Goal: Task Accomplishment & Management: Use online tool/utility

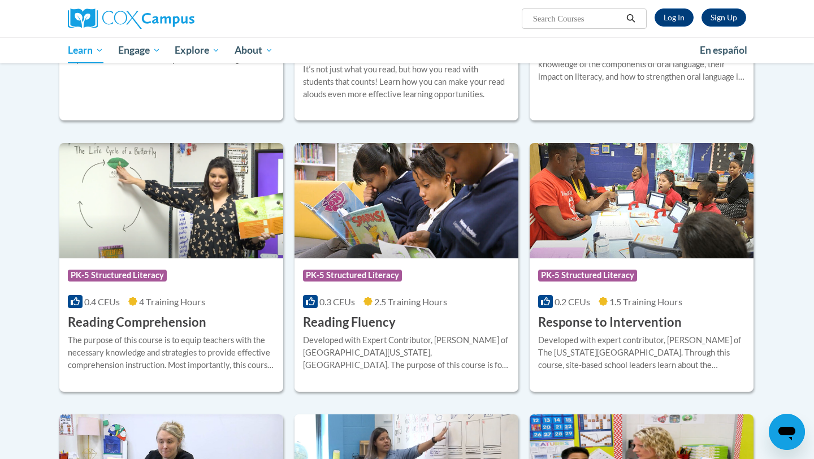
scroll to position [874, 0]
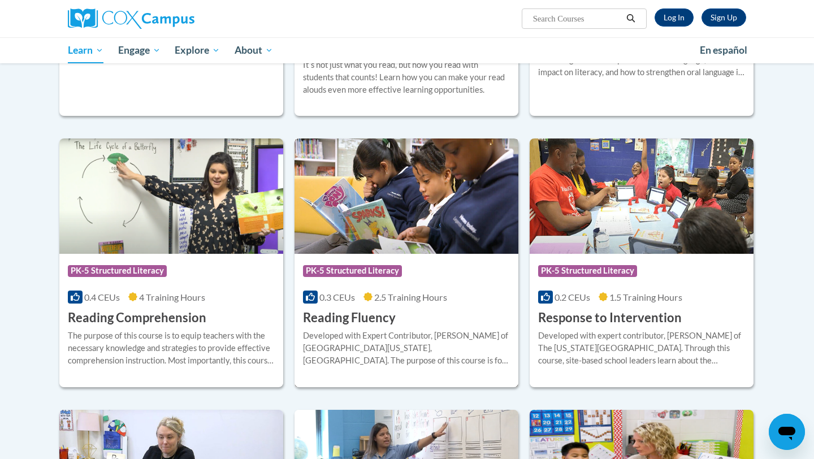
click at [369, 230] on img at bounding box center [407, 195] width 224 height 115
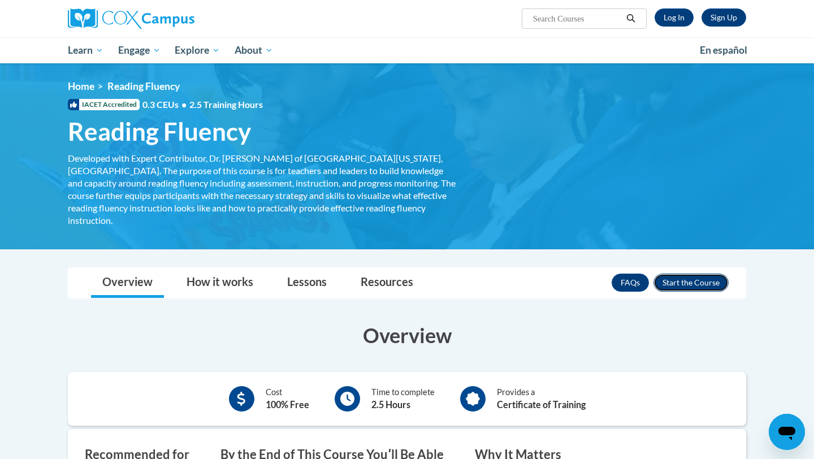
click at [683, 274] on button "Enroll" at bounding box center [690, 283] width 75 height 18
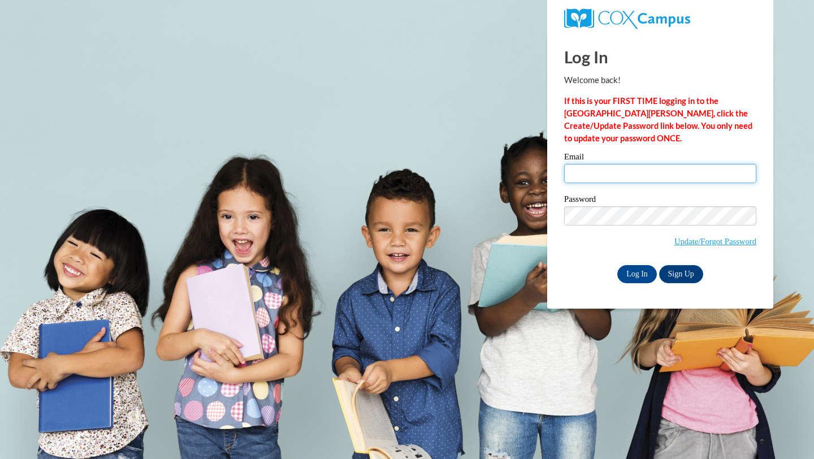
click at [575, 168] on input "Email" at bounding box center [660, 173] width 192 height 19
type input "cmschultz@waukesha.k12.wi.us"
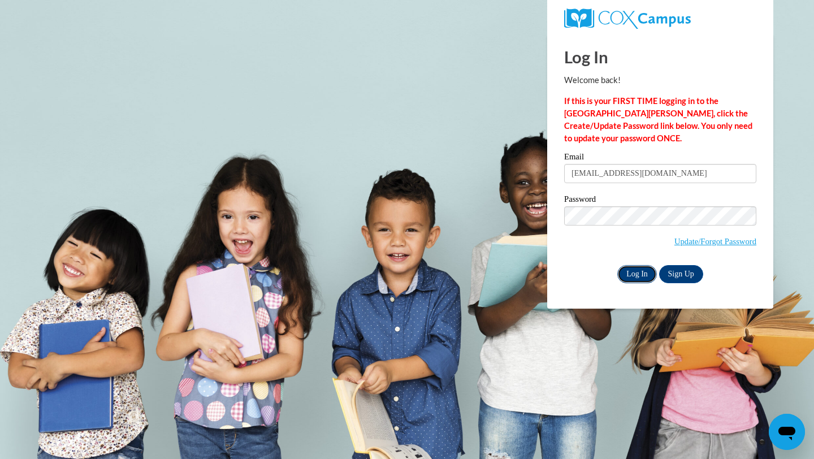
click at [640, 274] on input "Log In" at bounding box center [637, 274] width 40 height 18
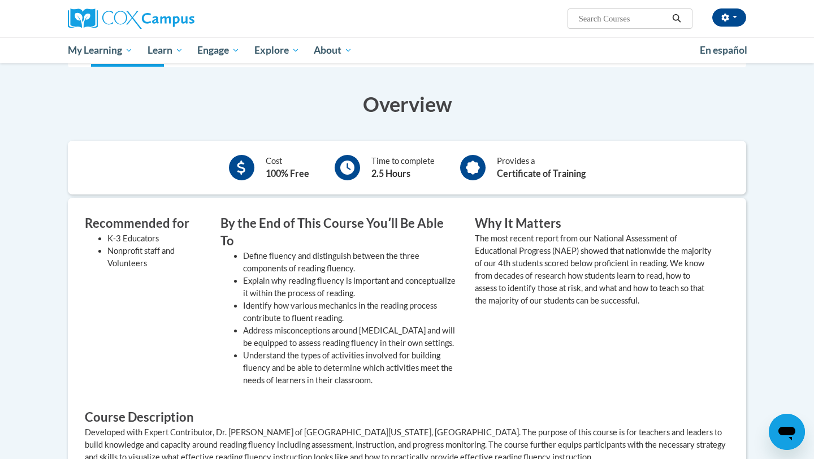
scroll to position [95, 0]
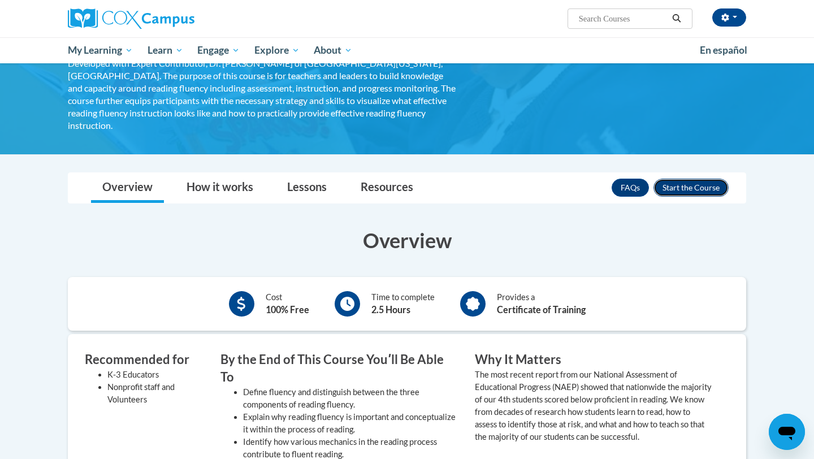
click at [675, 180] on button "Enroll" at bounding box center [690, 188] width 75 height 18
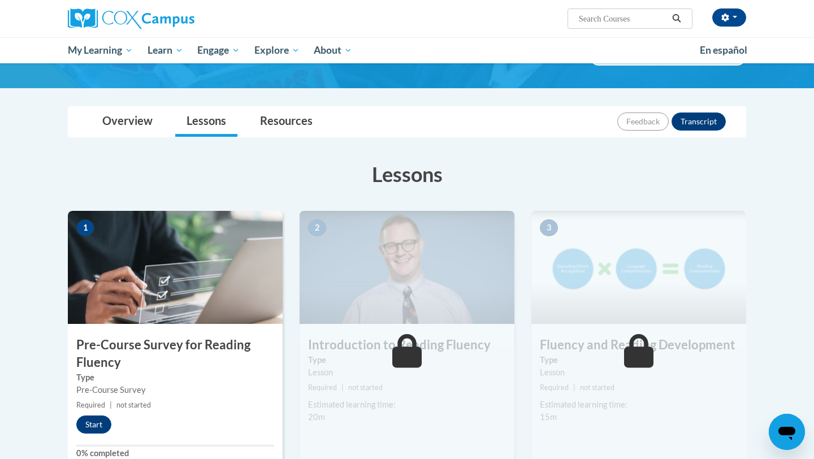
scroll to position [147, 0]
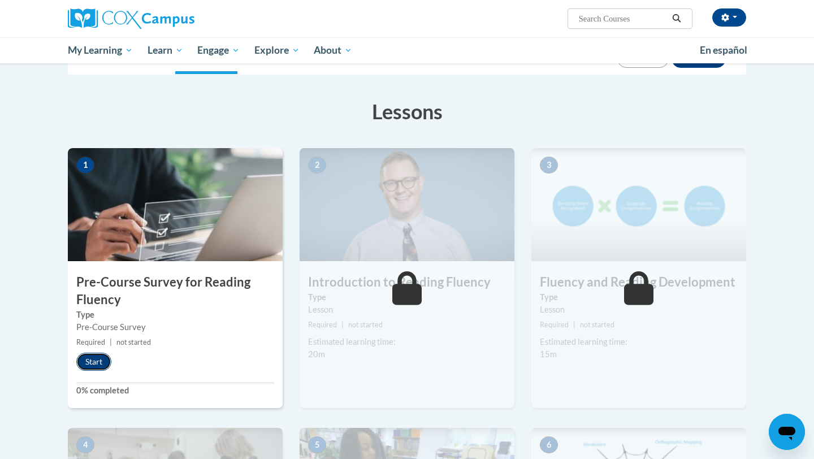
click at [107, 366] on button "Start" at bounding box center [93, 362] width 35 height 18
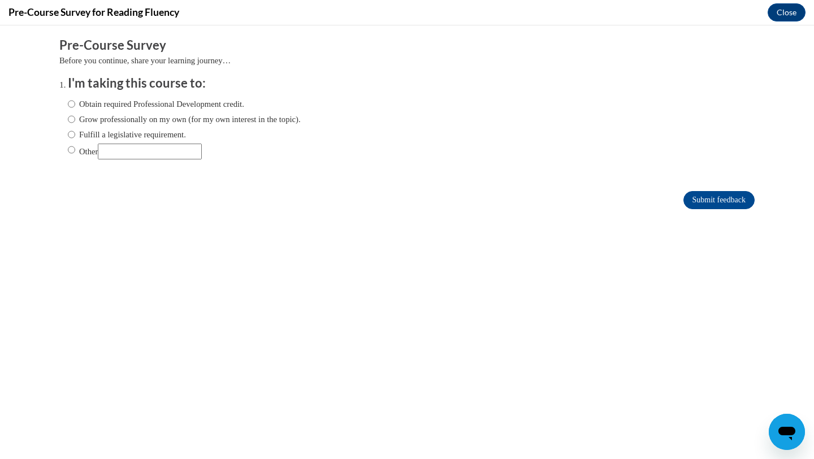
scroll to position [0, 0]
click at [74, 132] on input "Fulfill a legislative requirement." at bounding box center [71, 134] width 7 height 12
radio input "true"
click at [698, 199] on input "Submit feedback" at bounding box center [718, 200] width 71 height 18
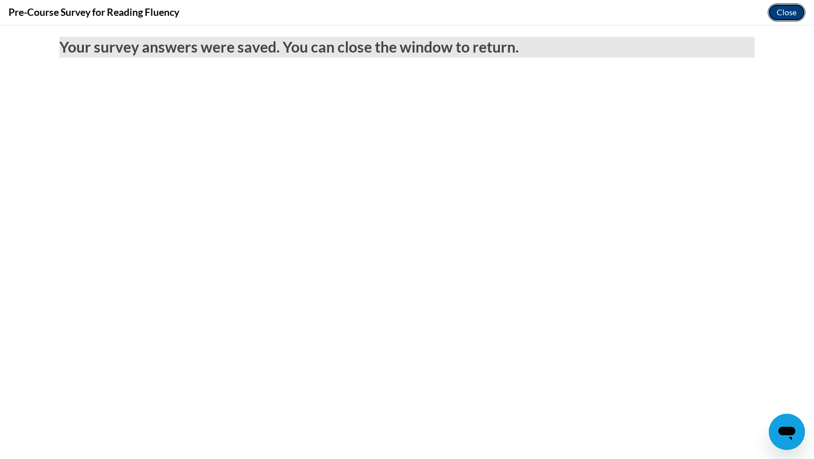
click at [782, 8] on button "Close" at bounding box center [787, 12] width 38 height 18
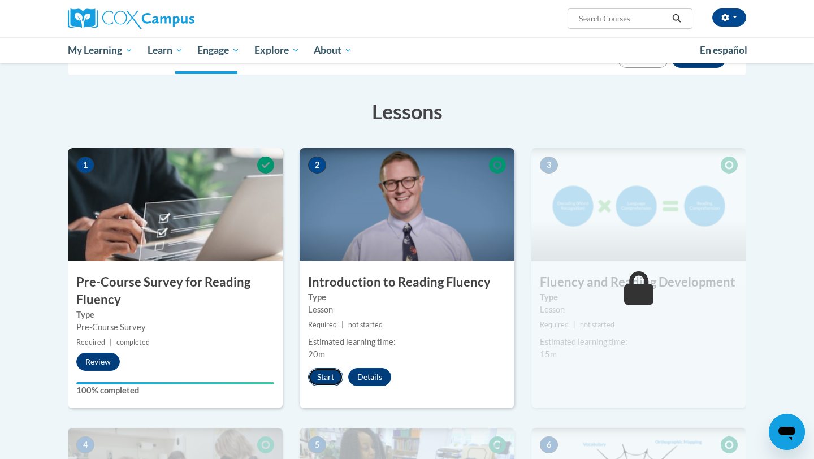
click at [327, 379] on button "Start" at bounding box center [325, 377] width 35 height 18
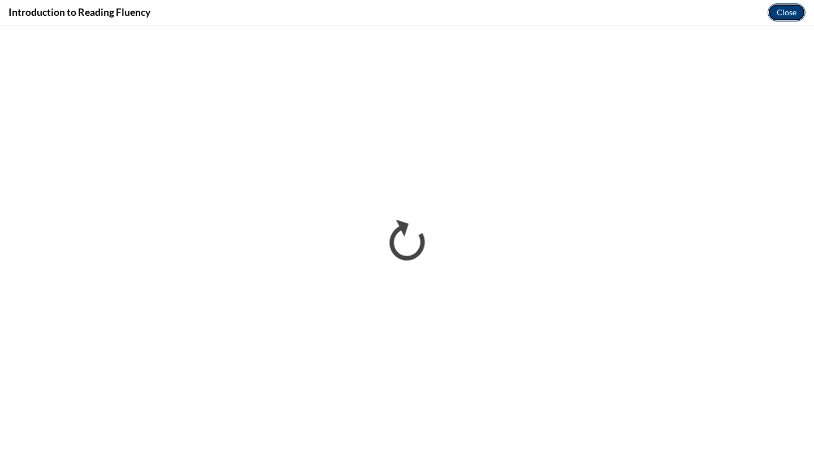
click at [785, 12] on button "Close" at bounding box center [787, 12] width 38 height 18
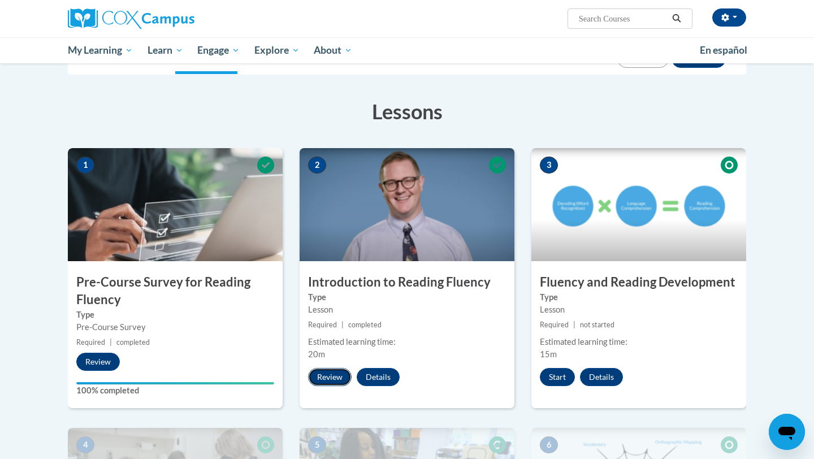
click at [331, 374] on button "Review" at bounding box center [330, 377] width 44 height 18
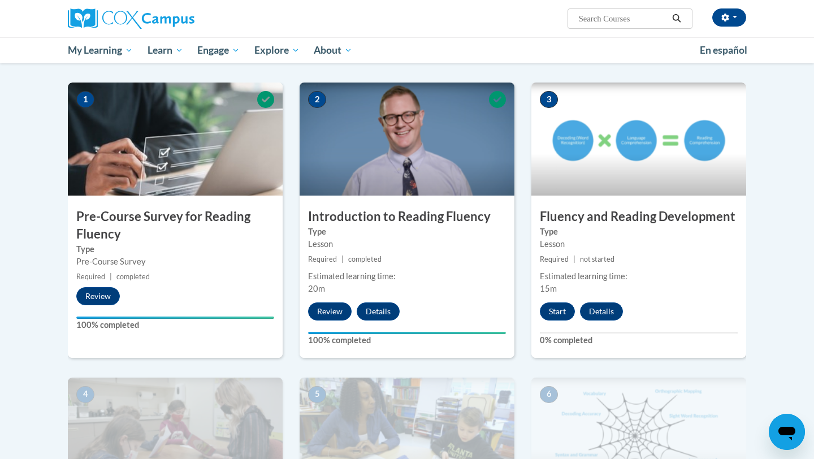
scroll to position [235, 0]
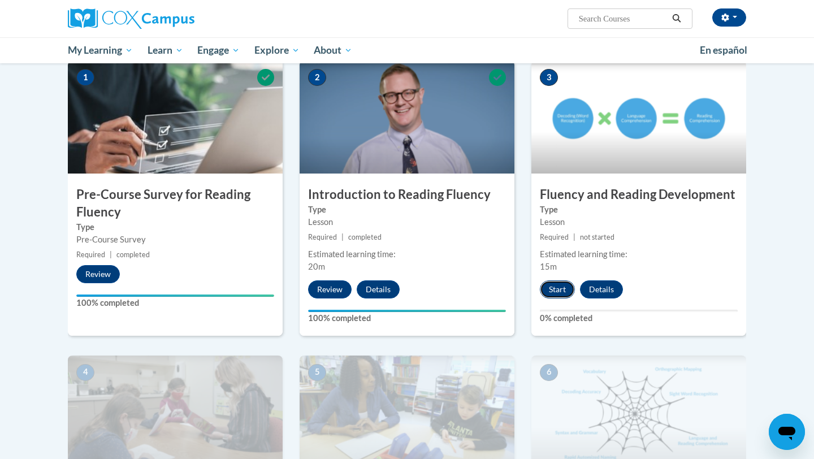
click at [561, 288] on button "Start" at bounding box center [557, 289] width 35 height 18
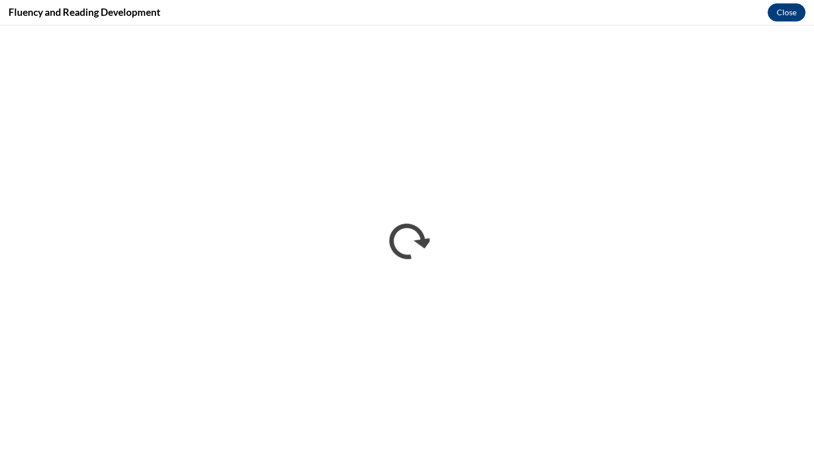
scroll to position [0, 0]
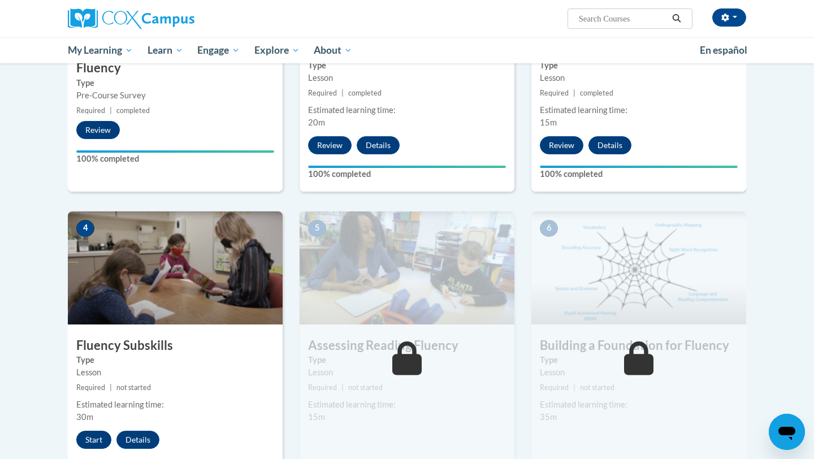
scroll to position [383, 0]
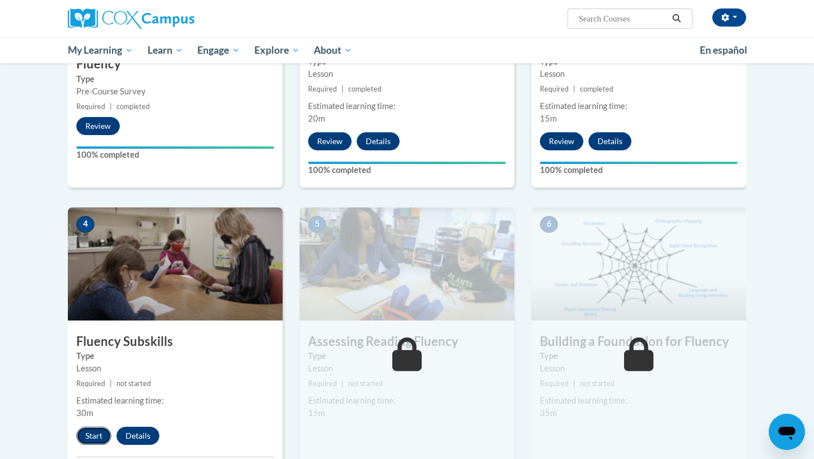
click at [92, 437] on button "Start" at bounding box center [93, 436] width 35 height 18
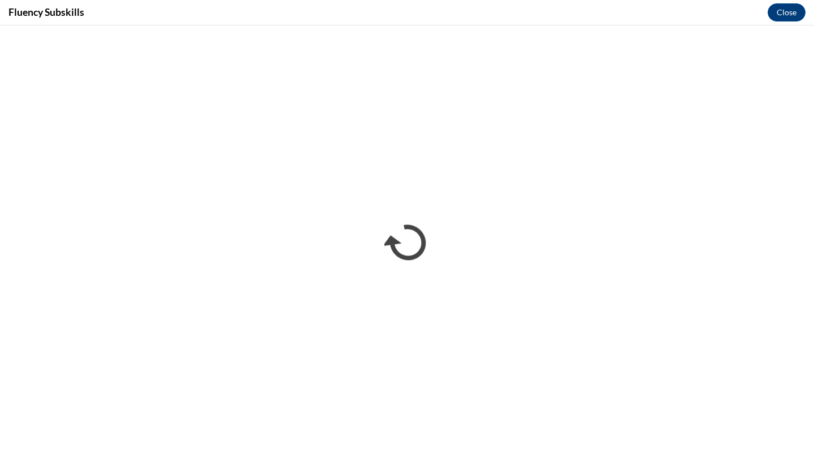
scroll to position [0, 0]
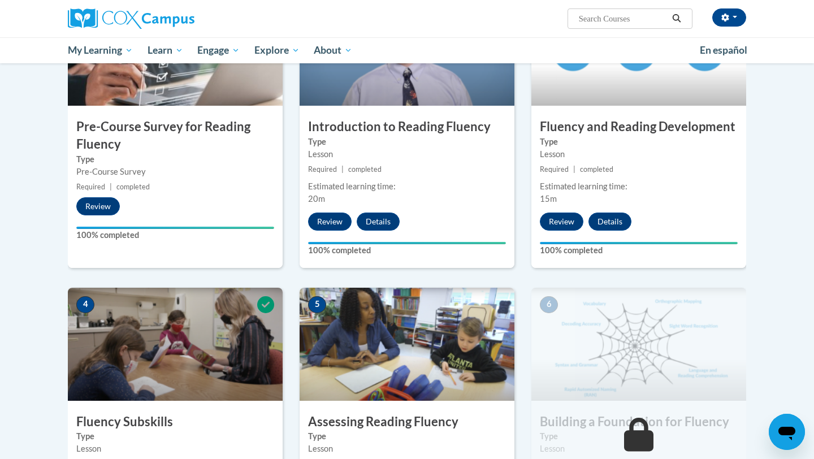
scroll to position [512, 0]
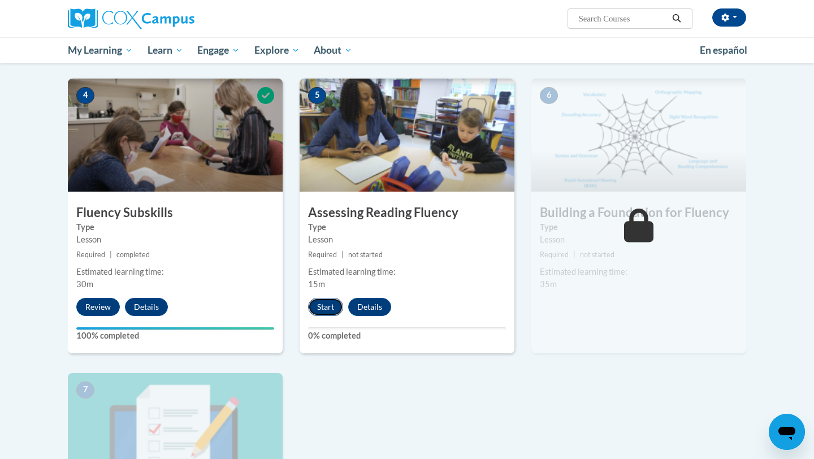
click at [327, 307] on button "Start" at bounding box center [325, 307] width 35 height 18
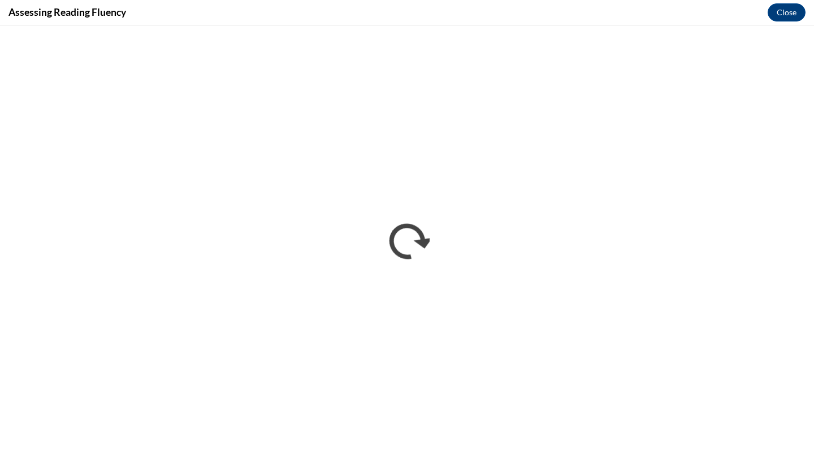
scroll to position [0, 0]
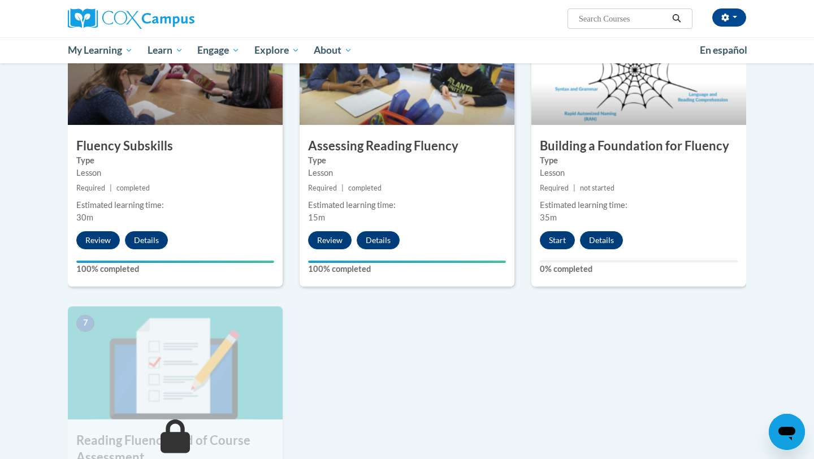
scroll to position [577, 0]
